Goal: Task Accomplishment & Management: Complete application form

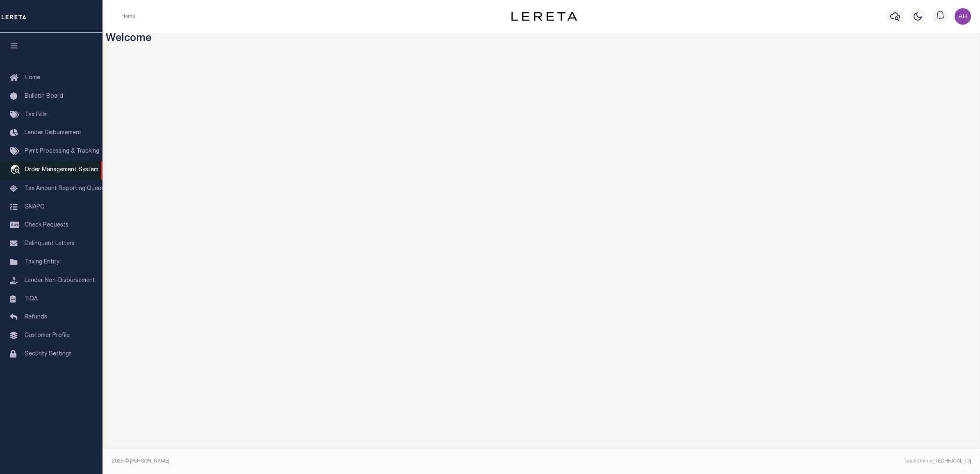
click at [50, 169] on span "Order Management System" at bounding box center [62, 170] width 74 height 6
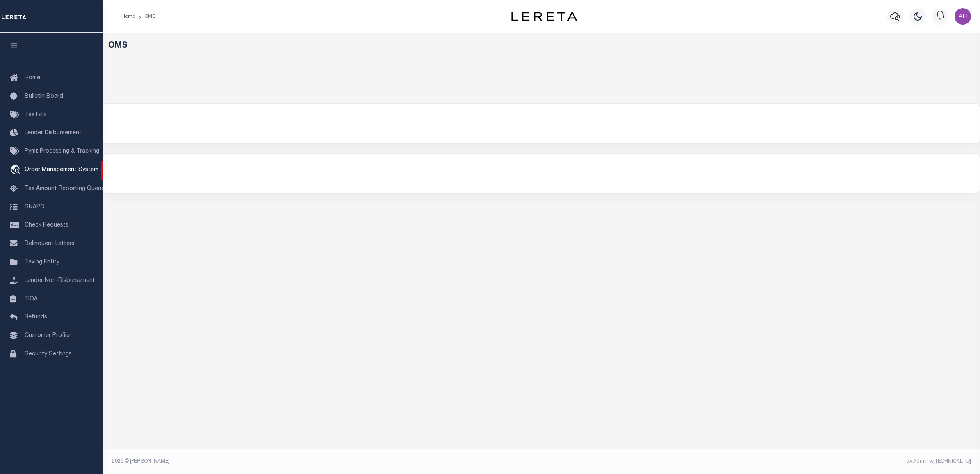
select select
select select "200"
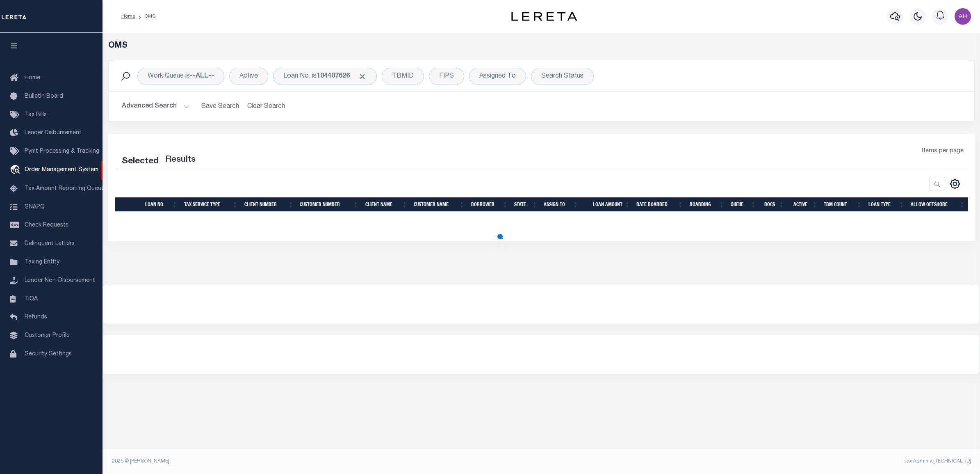
select select "200"
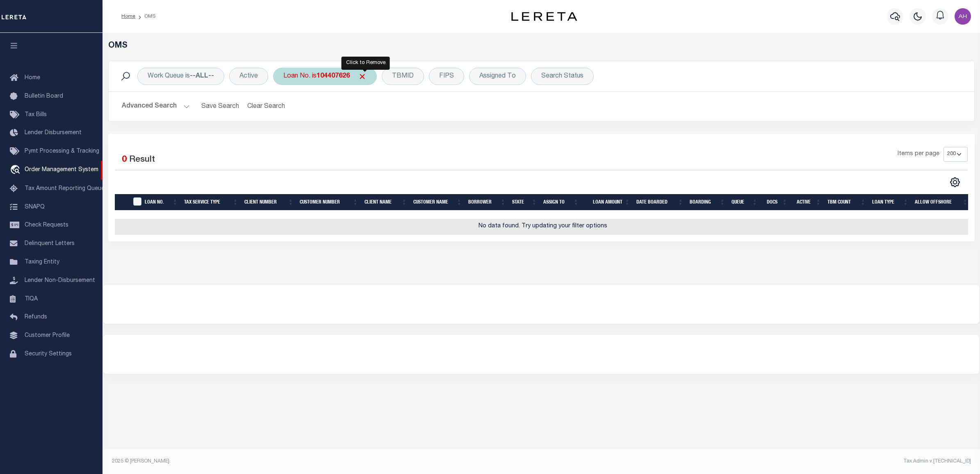
click at [362, 75] on span "Click to Remove" at bounding box center [362, 76] width 9 height 9
click at [155, 113] on button "Advanced Search" at bounding box center [156, 106] width 68 height 16
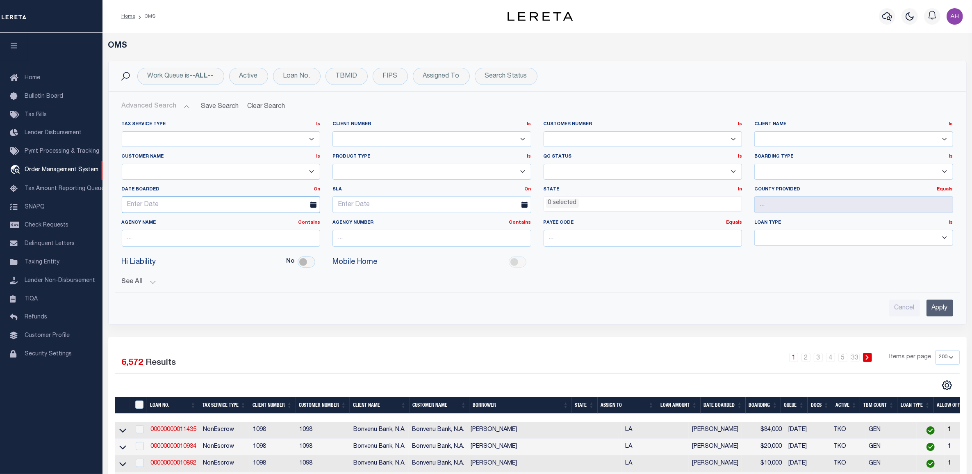
click at [164, 200] on input "text" at bounding box center [221, 204] width 199 height 17
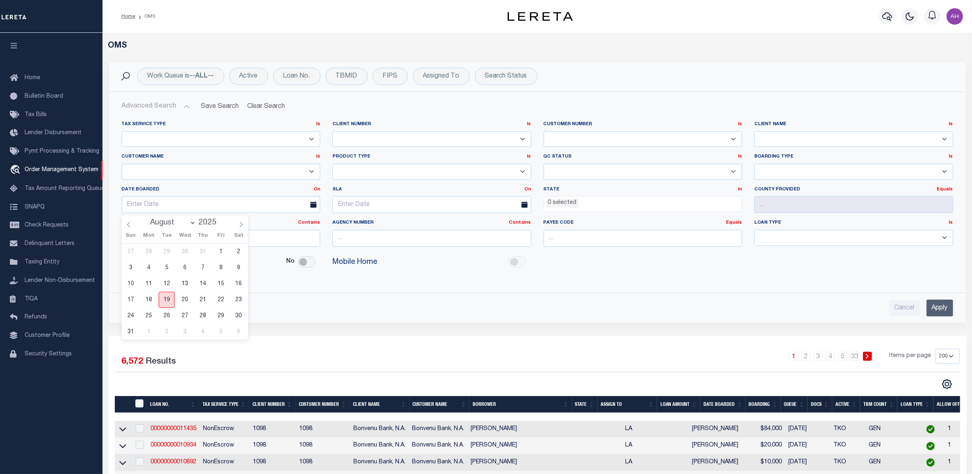
click at [163, 300] on span "19" at bounding box center [167, 300] width 16 height 16
type input "[DATE]"
click at [944, 313] on input "Apply" at bounding box center [940, 307] width 27 height 17
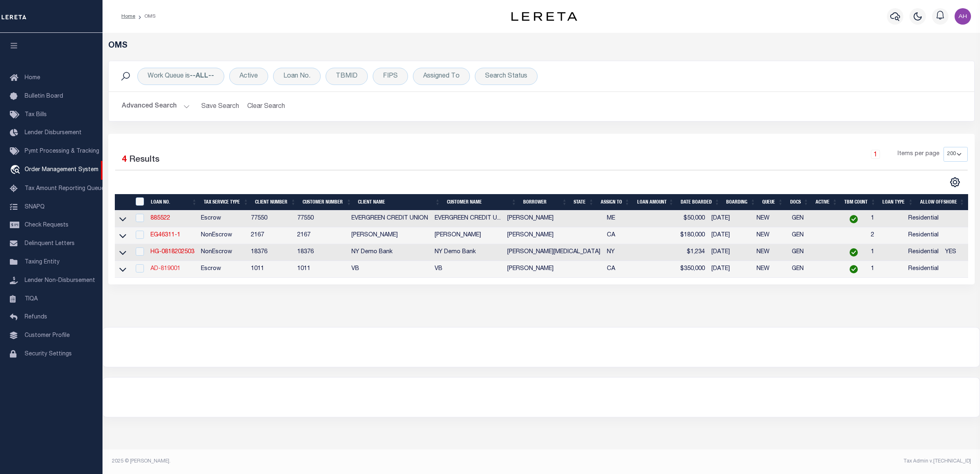
click at [179, 272] on link "AD-819001" at bounding box center [166, 269] width 30 height 6
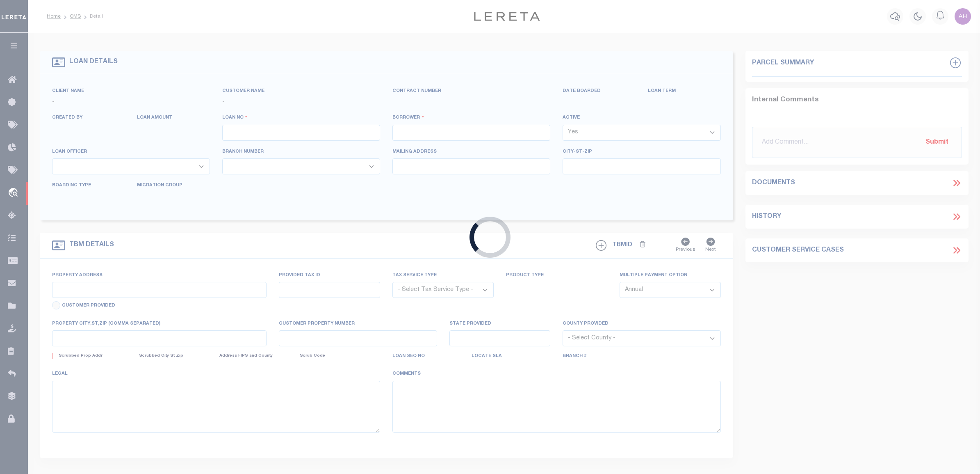
type input "AD-819001"
type input "[PERSON_NAME]"
select select
type input "[STREET_ADDRESS][PERSON_NAME]"
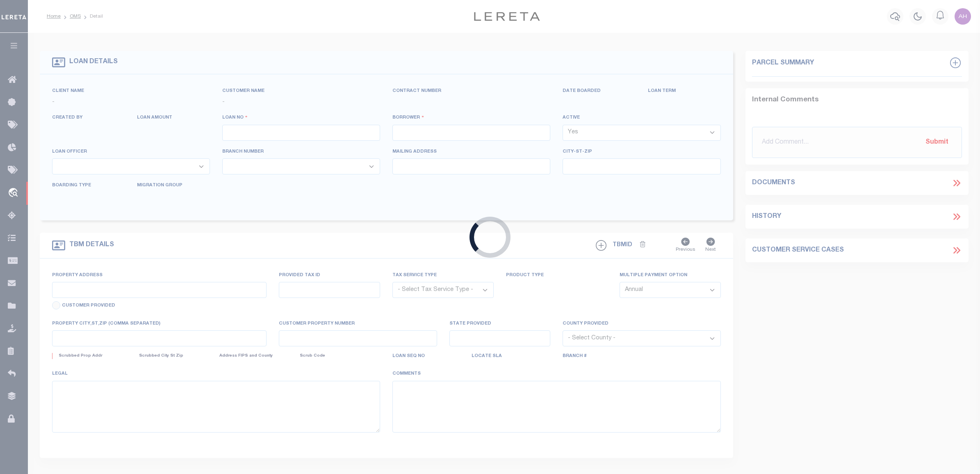
type input "ORANGE CA 92867-1901"
type input "[DATE]"
select select "10"
select select "Escrow"
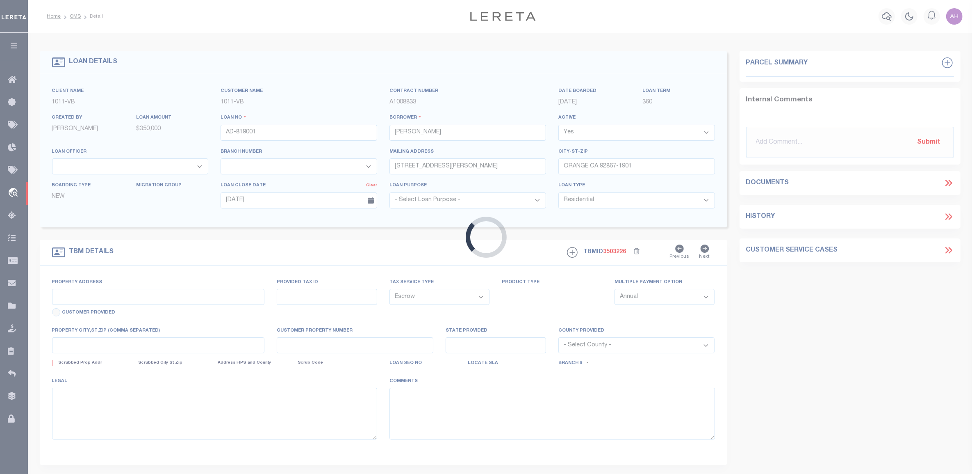
type input "[STREET_ADDRESS][PERSON_NAME]"
select select
type input "ORANGE CA 92867-1901"
type input "CA"
select select
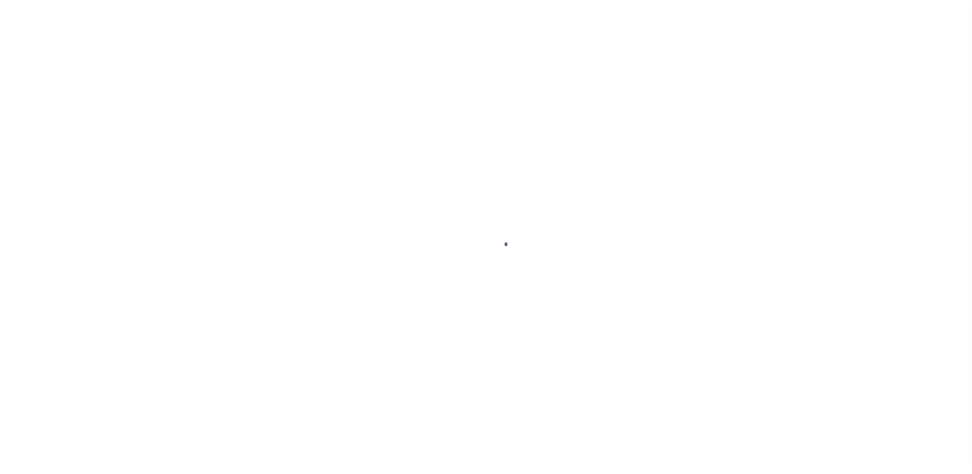
select select "10"
select select "Escrow"
select select "10"
select select "Escrow"
select select "10"
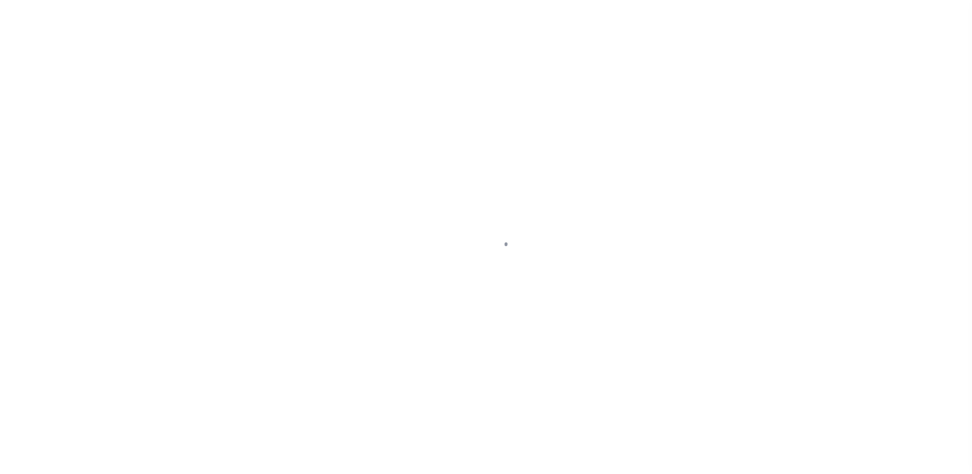
select select "Escrow"
type input "[STREET_ADDRESS][PERSON_NAME]"
select select
type input "ORANGE CA 92867-1901"
type input "CA"
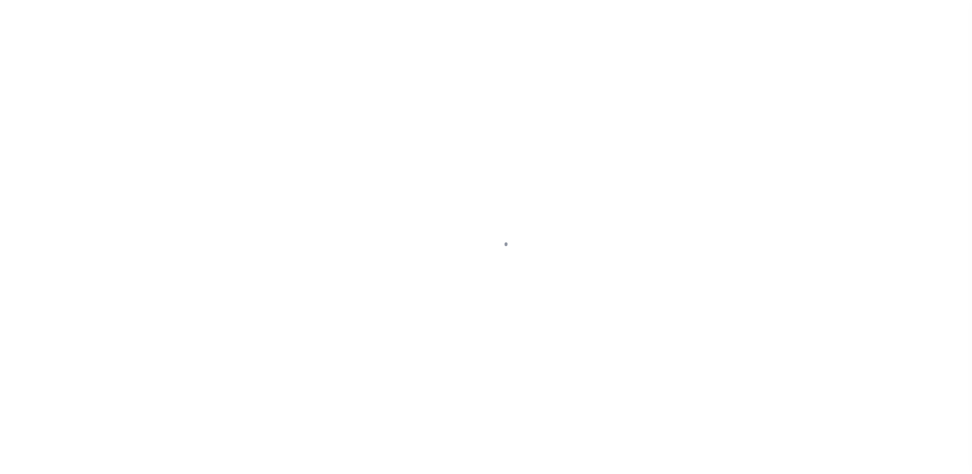
select select
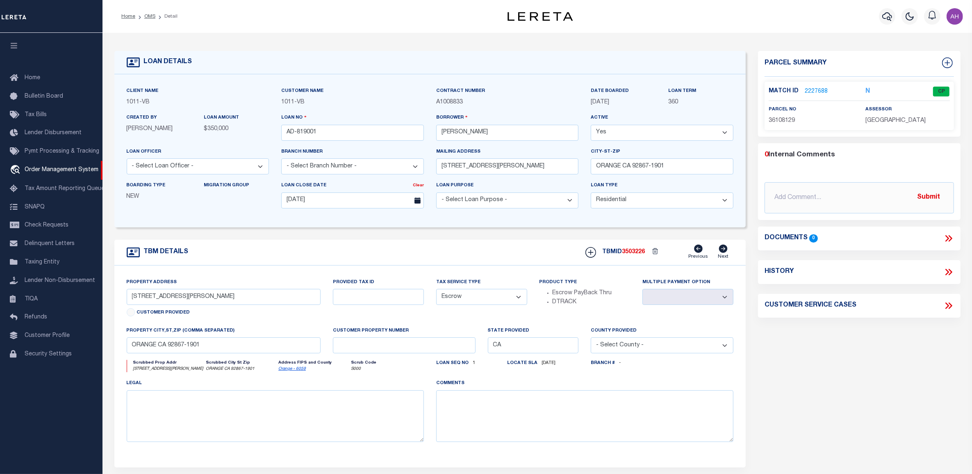
click at [822, 89] on link "2227688" at bounding box center [816, 91] width 23 height 9
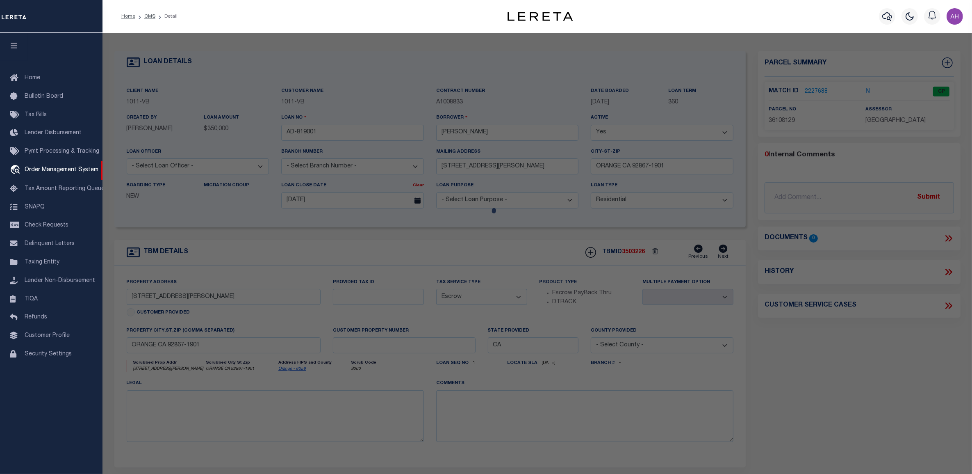
checkbox input "false"
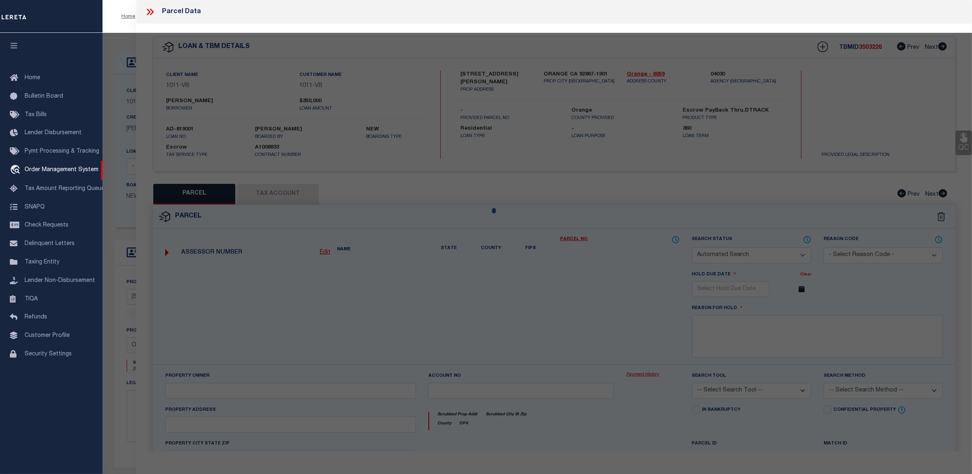
select select "CP"
type input "[PERSON_NAME] TRUST"
select select "ATL"
select select "ADD"
type input "[STREET_ADDRESS][PERSON_NAME]"
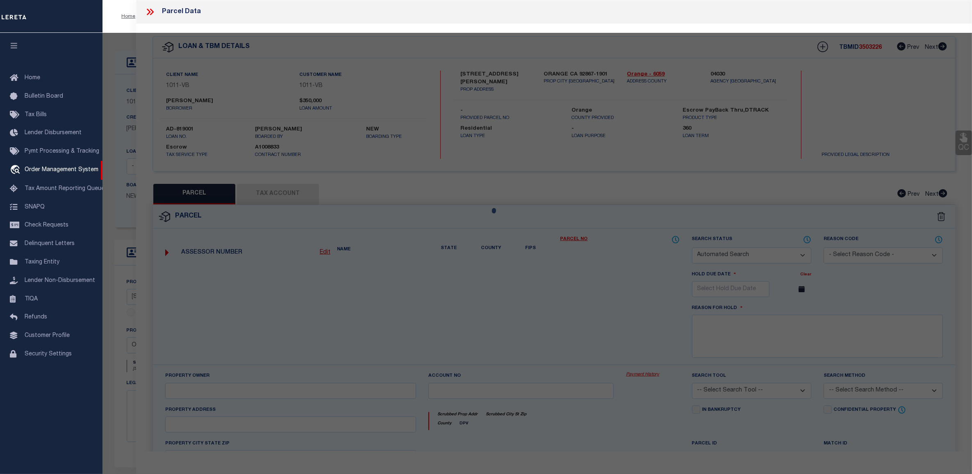
checkbox input "false"
type input "[GEOGRAPHIC_DATA]"
type textarea "N TR 5315 BLK LOT 2"
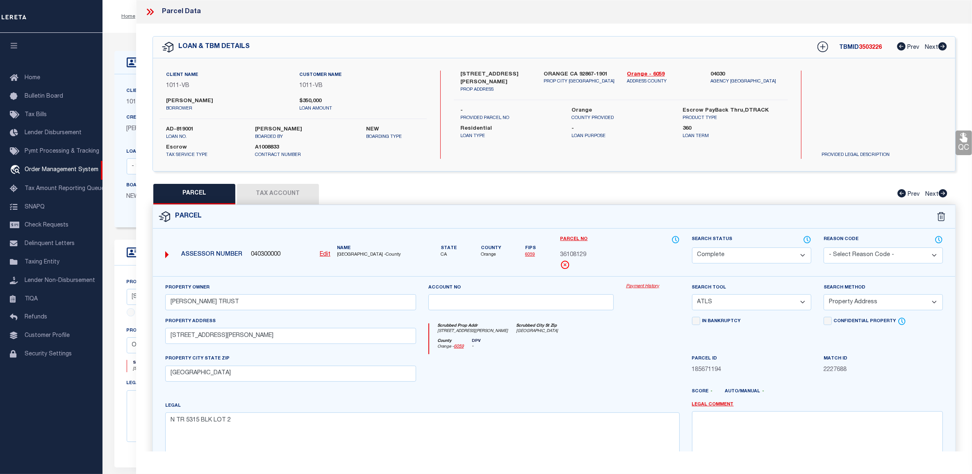
click at [284, 194] on button "Tax Account" at bounding box center [278, 194] width 82 height 21
select select "100"
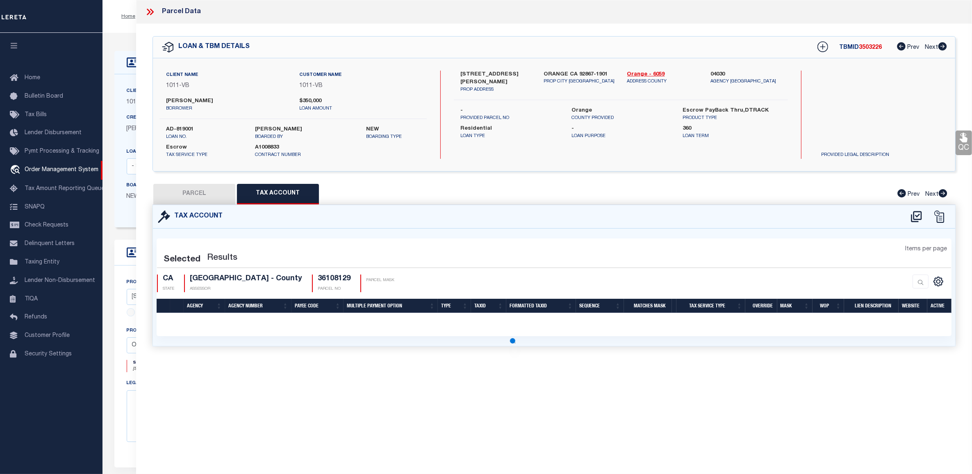
select select "100"
